Goal: Task Accomplishment & Management: Manage account settings

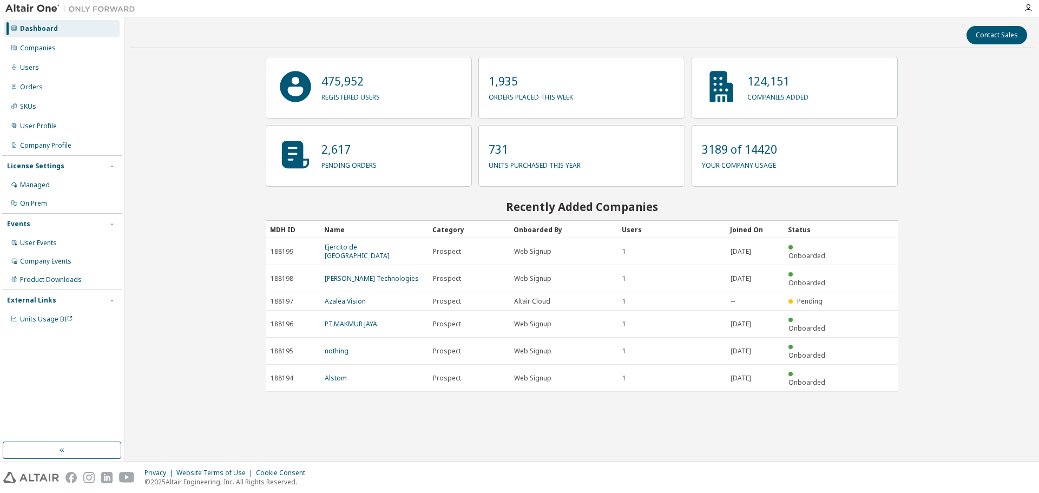
click at [177, 115] on div "Contact Sales 475,952 registered users 1,935 orders placed this week 124,151 co…" at bounding box center [581, 239] width 903 height 433
click at [61, 51] on div "Companies" at bounding box center [61, 47] width 115 height 17
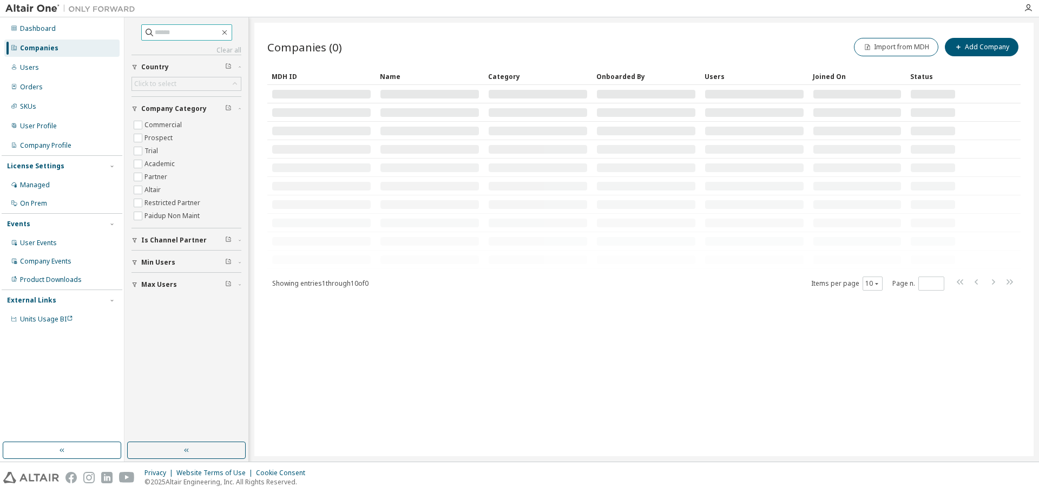
click at [174, 33] on input "text" at bounding box center [187, 32] width 65 height 11
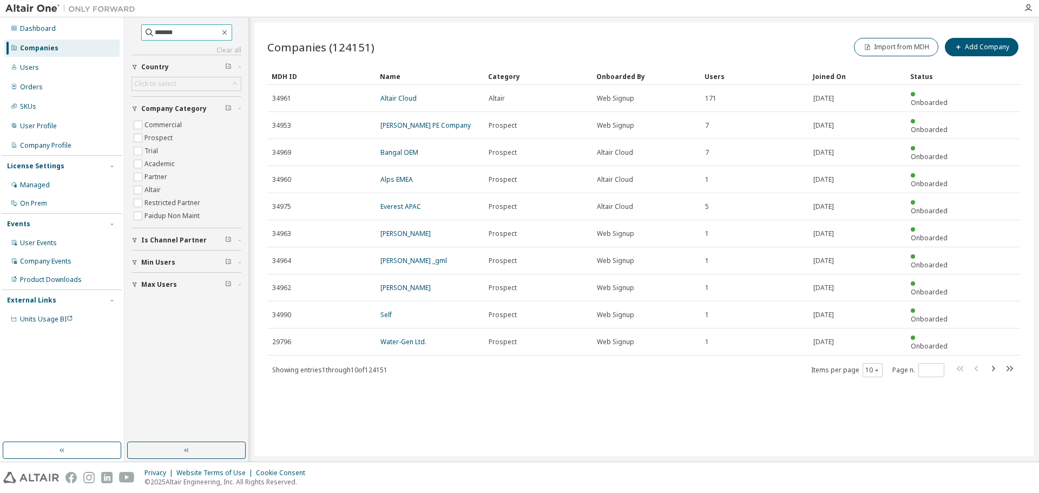
type input "*******"
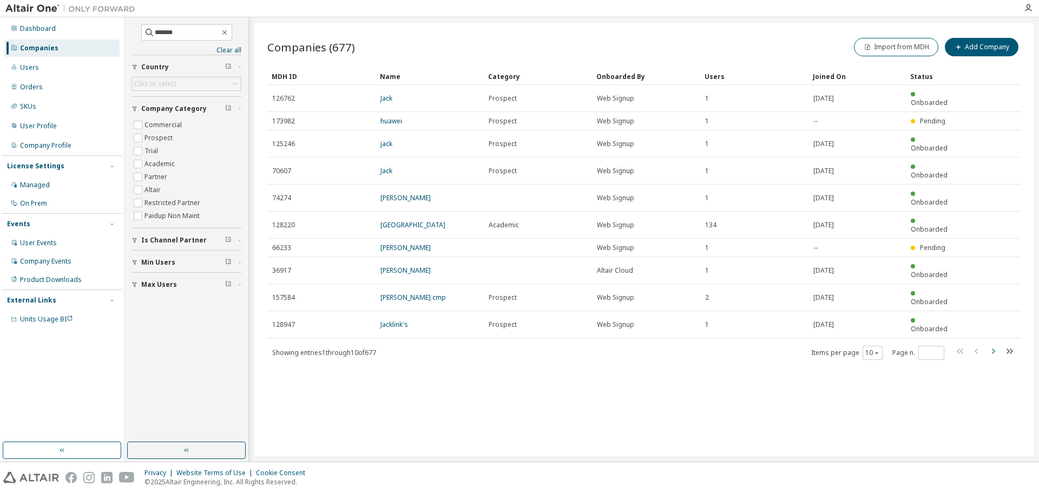
click at [993, 348] on icon "button" at bounding box center [993, 350] width 3 height 5
type input "*"
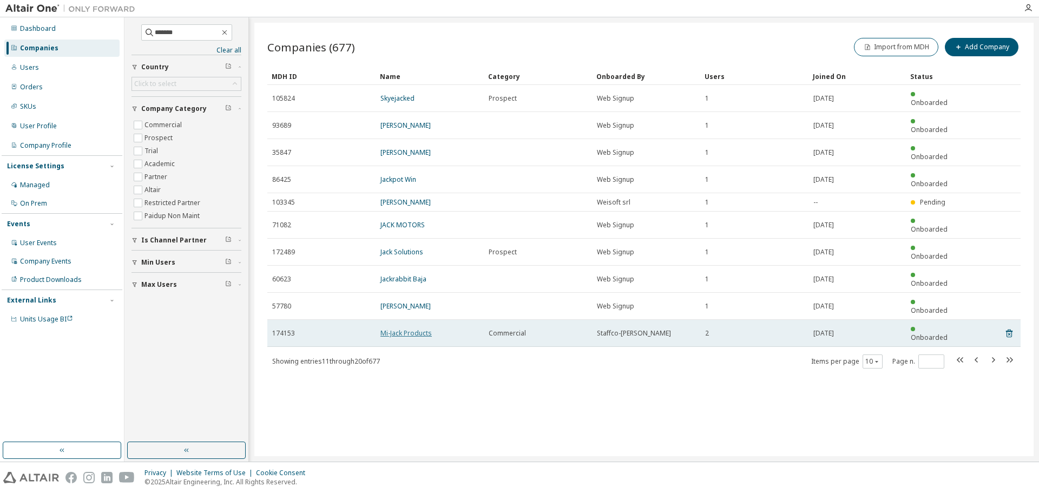
click at [411, 328] on link "Mi-Jack Products" at bounding box center [405, 332] width 51 height 9
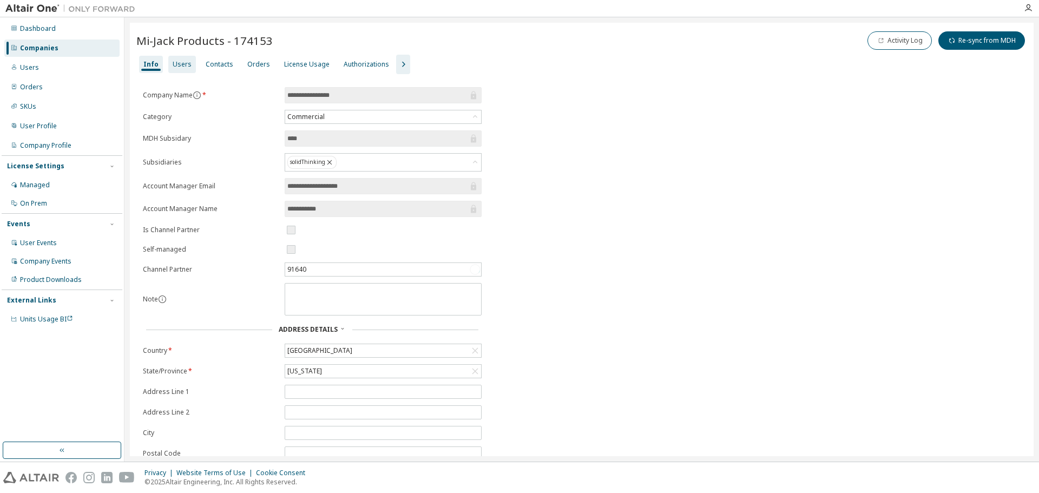
click at [180, 68] on div "Users" at bounding box center [182, 64] width 19 height 9
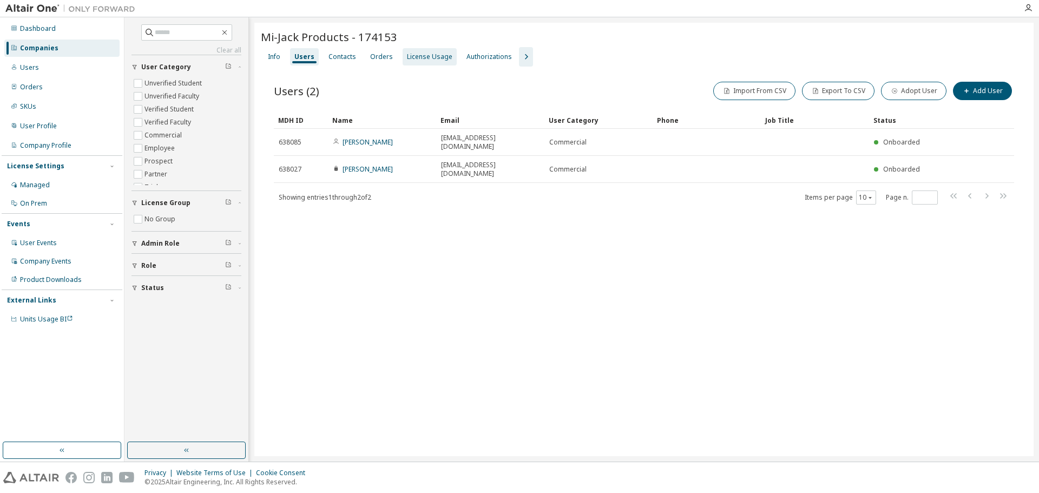
click at [414, 59] on div "License Usage" at bounding box center [429, 56] width 45 height 9
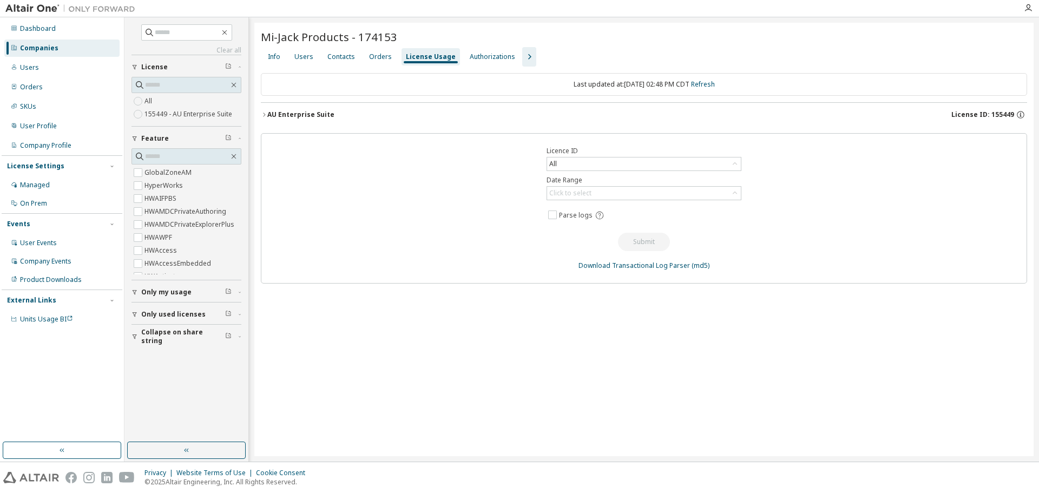
click at [262, 115] on icon "button" at bounding box center [264, 114] width 6 height 6
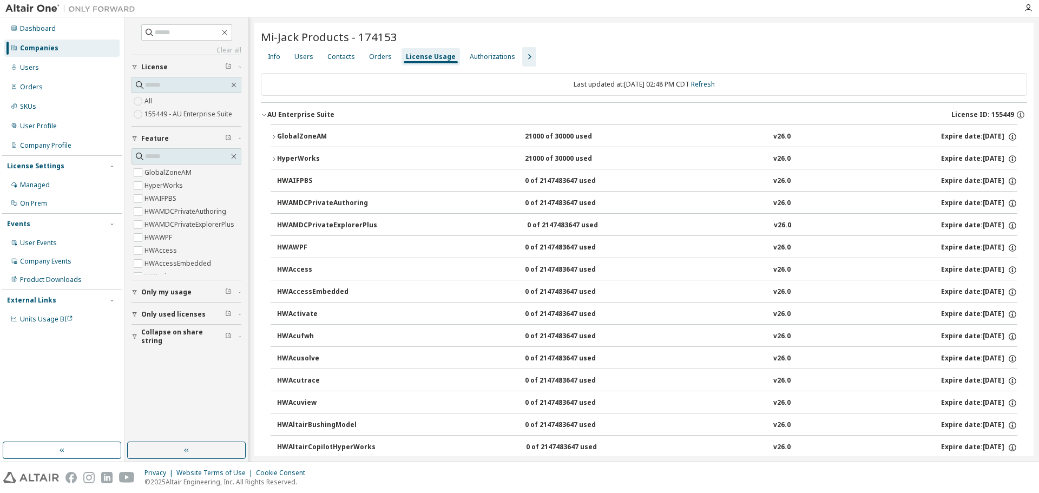
click at [262, 115] on icon "button" at bounding box center [264, 114] width 6 height 6
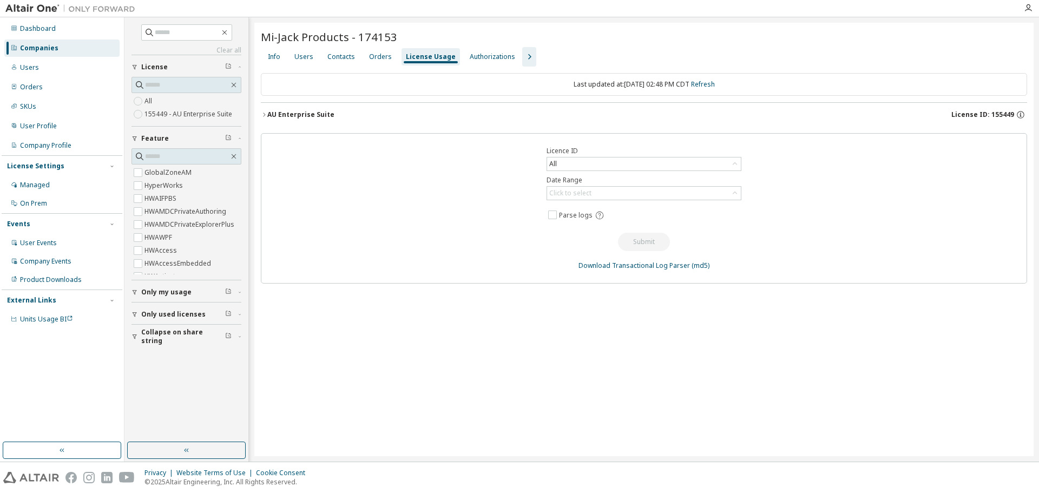
click at [445, 335] on div "Mi-Jack Products - 174153 Clear Load Save Save As Field Operator Value Select f…" at bounding box center [643, 239] width 779 height 433
click at [448, 362] on div "Mi-Jack Products - 174153 Clear Load Save Save As Field Operator Value Select f…" at bounding box center [643, 239] width 779 height 433
click at [171, 31] on input "text" at bounding box center [187, 32] width 65 height 11
click at [227, 31] on icon "button" at bounding box center [224, 32] width 5 height 5
click at [42, 49] on div "Companies" at bounding box center [39, 48] width 38 height 9
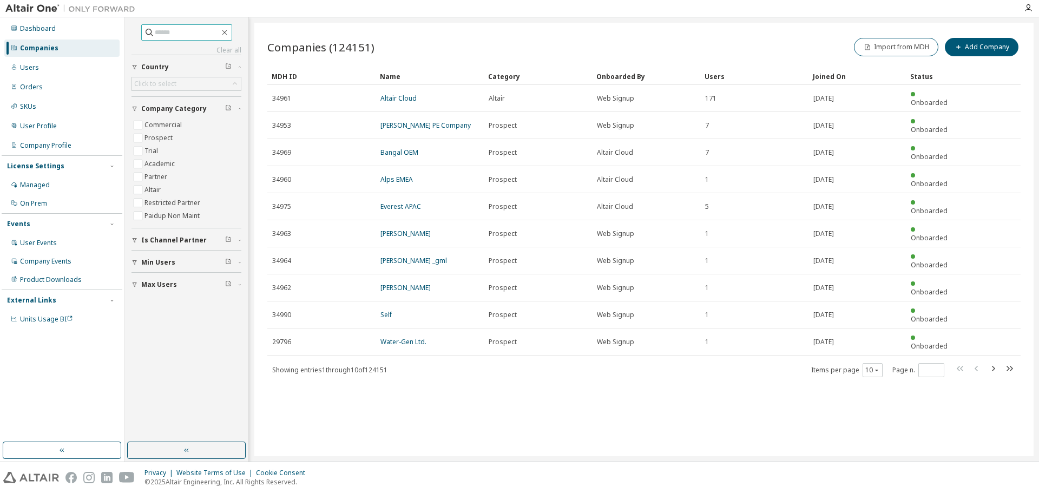
click at [175, 32] on input "text" at bounding box center [187, 32] width 65 height 11
type input "*******"
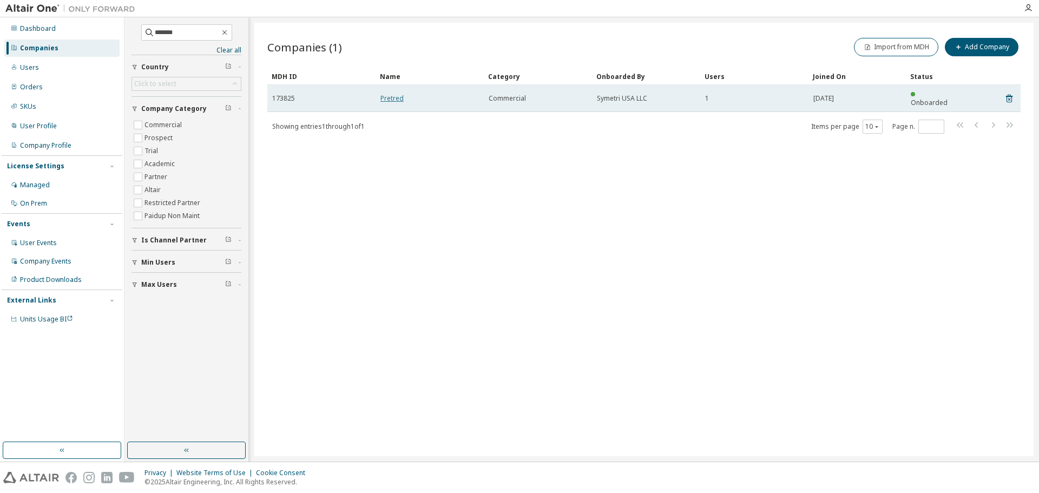
click at [395, 94] on link "Pretred" at bounding box center [391, 98] width 23 height 9
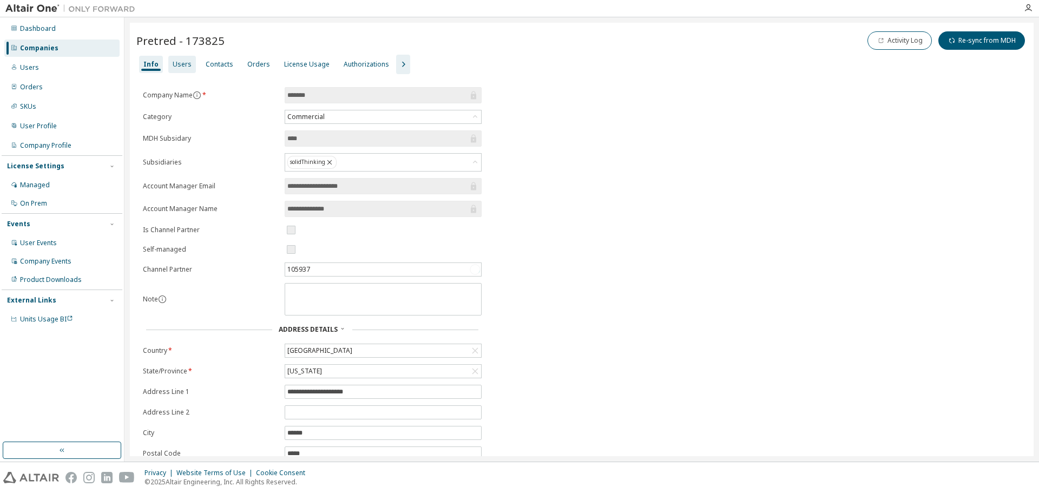
click at [303, 63] on div "License Usage" at bounding box center [306, 64] width 45 height 9
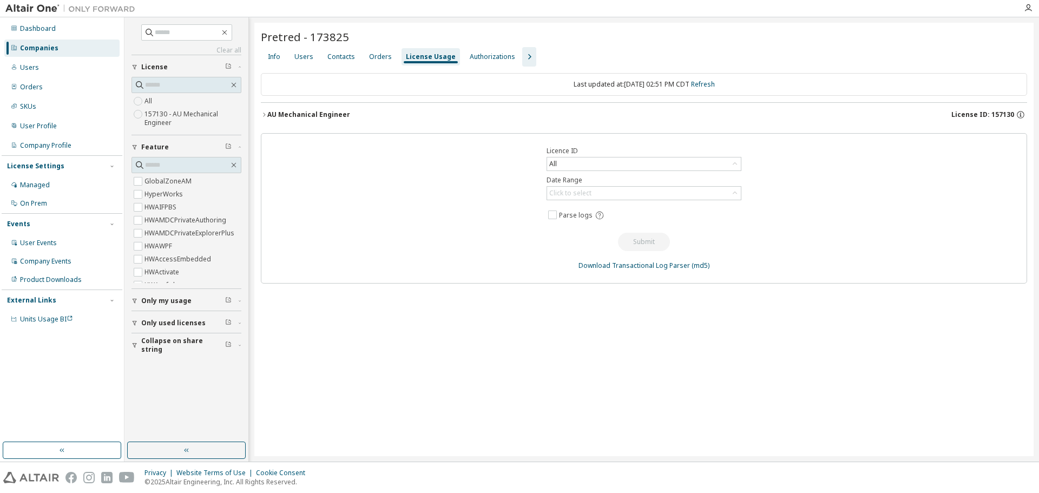
click at [267, 114] on icon "button" at bounding box center [264, 114] width 6 height 6
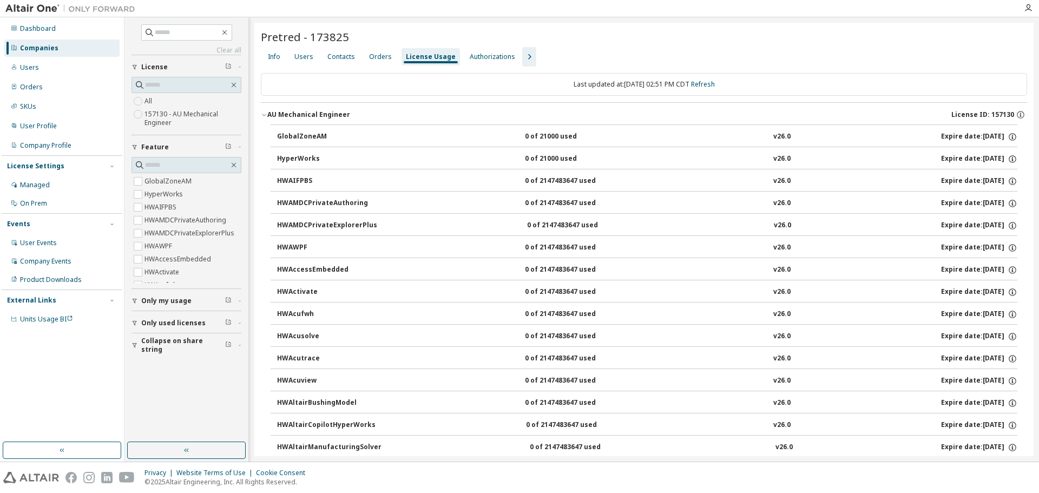
click at [804, 44] on div "Pretred - 173825" at bounding box center [644, 36] width 766 height 15
